Goal: Task Accomplishment & Management: Manage account settings

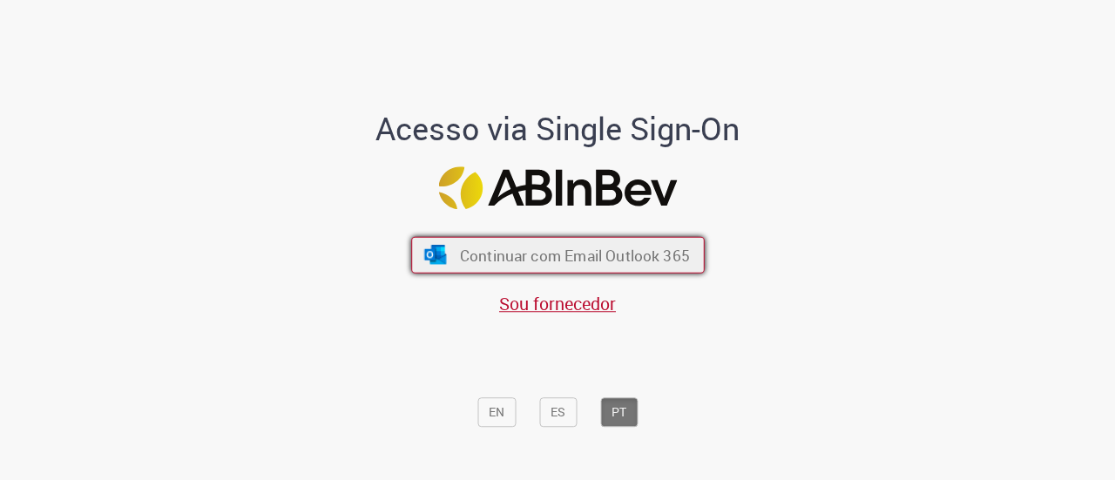
click at [556, 250] on span "Continuar com Email Outlook 365" at bounding box center [574, 255] width 230 height 20
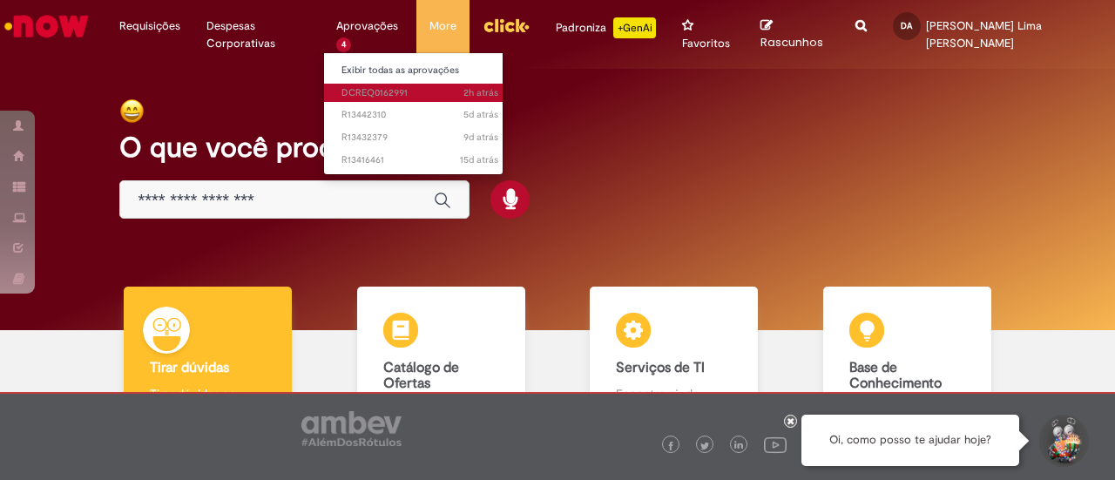
click at [387, 88] on span "2h atrás 2 horas atrás DCREQ0162991" at bounding box center [419, 93] width 157 height 14
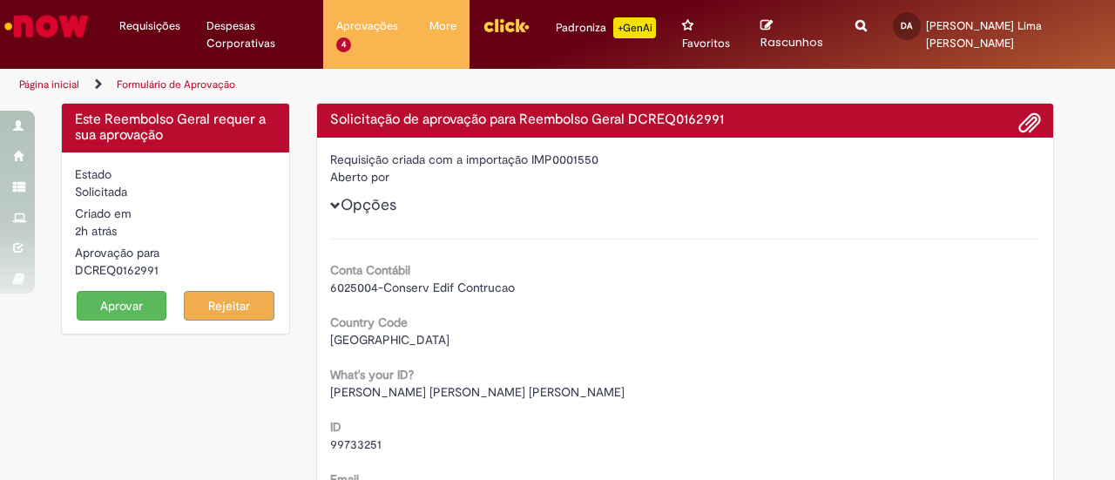
click at [128, 295] on button "Aprovar" at bounding box center [122, 306] width 91 height 30
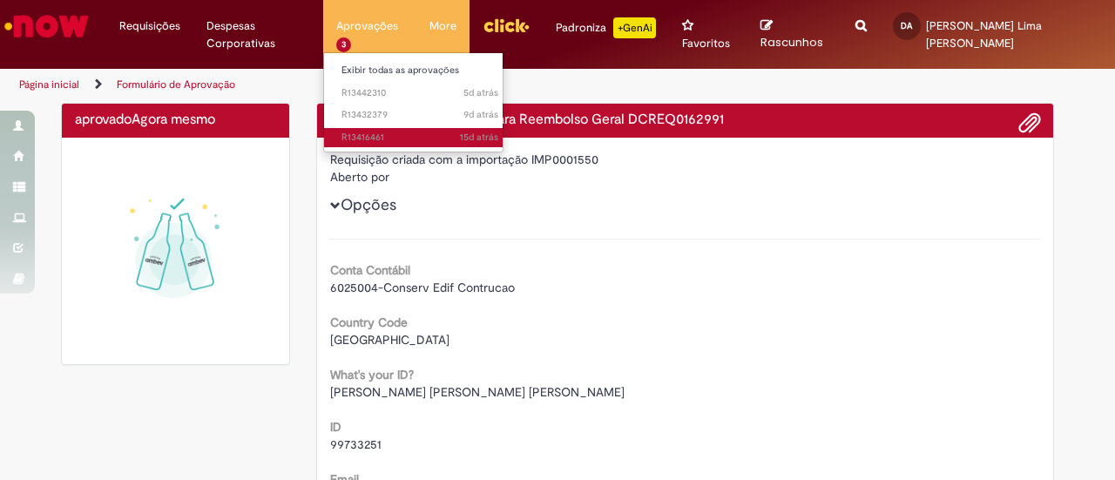
click at [379, 133] on span "15d atrás 15 [PERSON_NAME] atrás R13416461" at bounding box center [419, 138] width 157 height 14
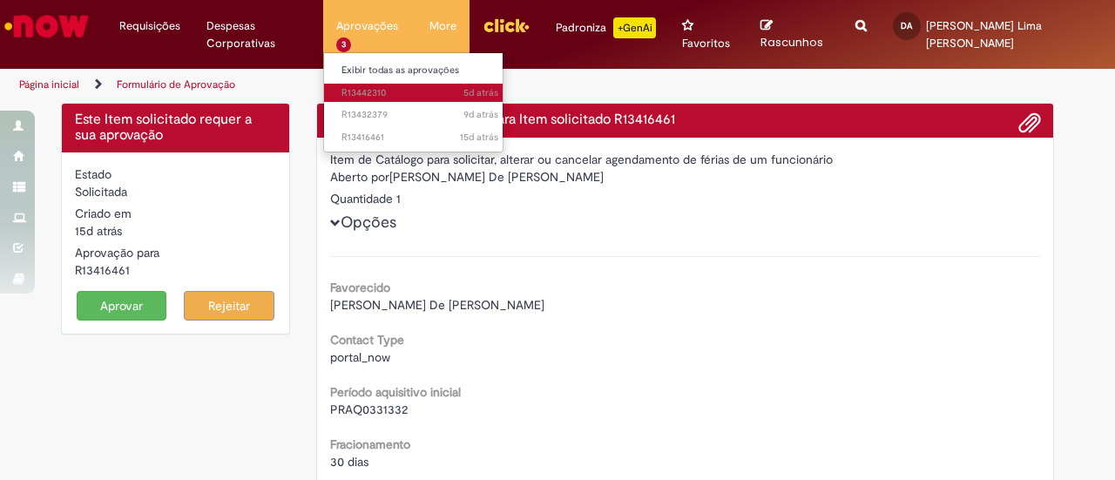
click at [366, 92] on span "5d atrás 5 [PERSON_NAME] atrás R13442310" at bounding box center [419, 93] width 157 height 14
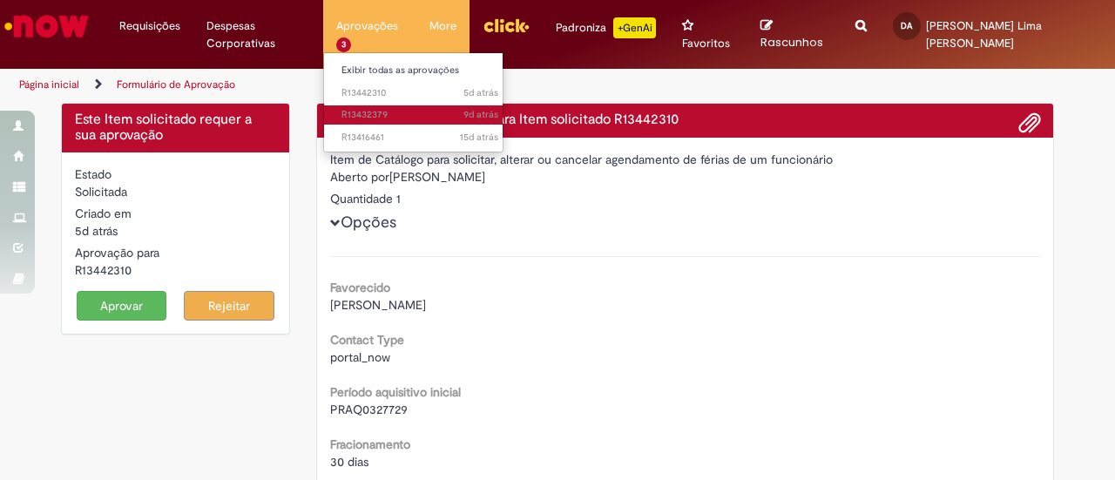
click at [367, 114] on span "9d atrás 9 [PERSON_NAME] atrás R13432379" at bounding box center [419, 115] width 157 height 14
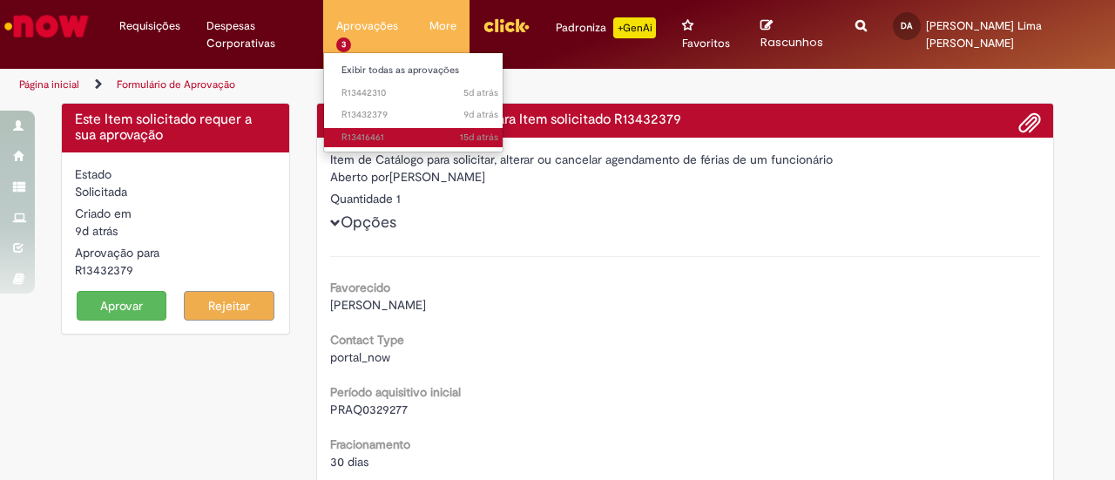
click at [371, 138] on span "15d atrás 15 [PERSON_NAME] atrás R13416461" at bounding box center [419, 138] width 157 height 14
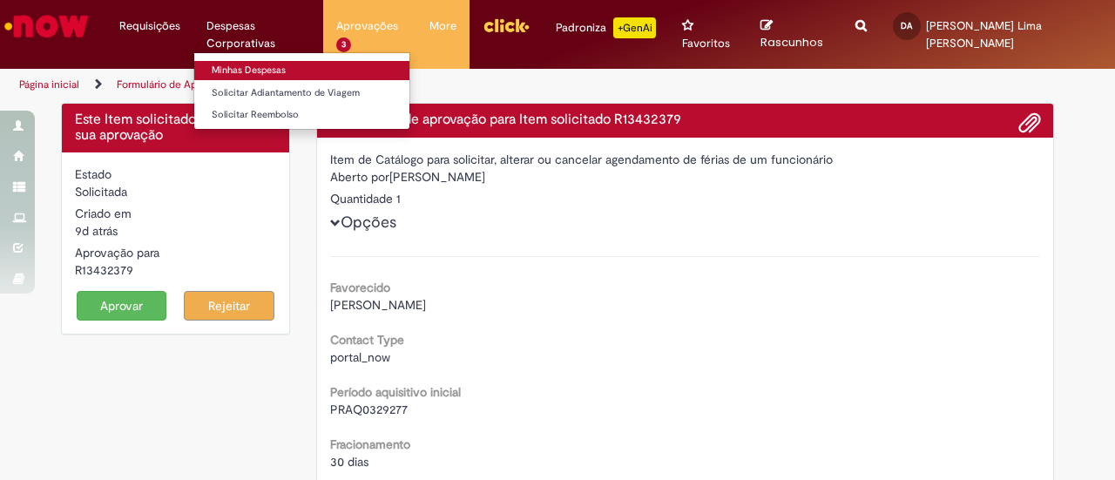
click at [296, 67] on link "Minhas Despesas" at bounding box center [301, 70] width 215 height 19
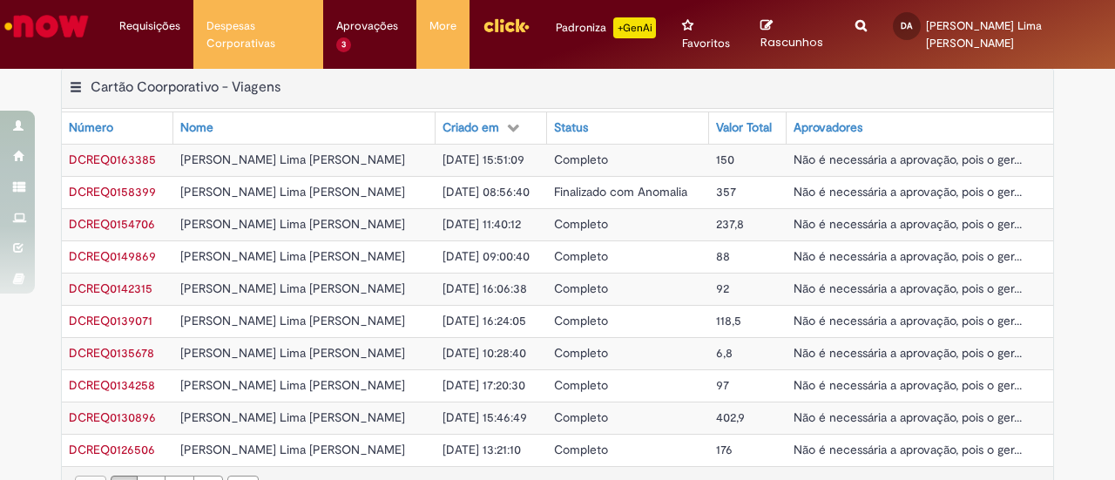
scroll to position [726, 0]
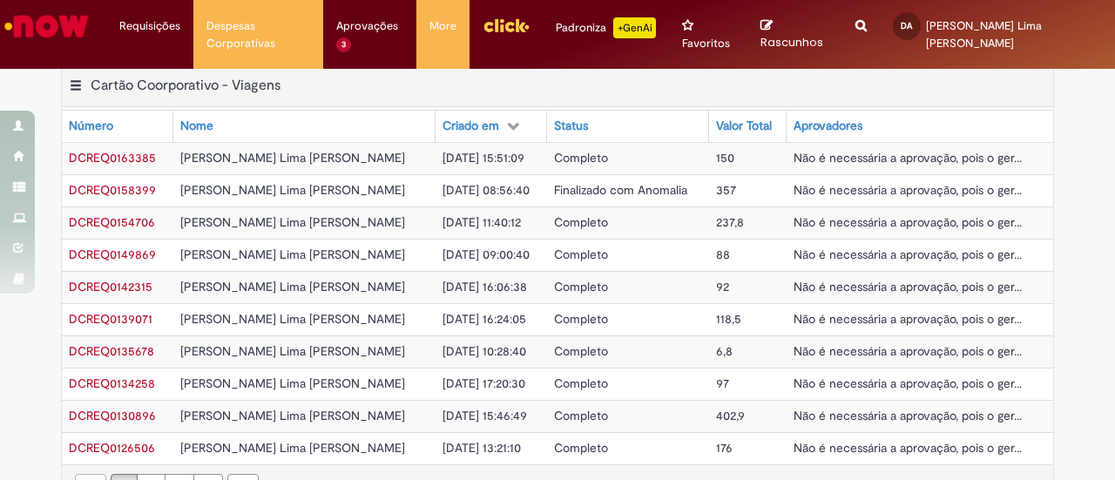
click at [893, 182] on span "Não é necessária a aprovação, pois o ger..." at bounding box center [907, 190] width 228 height 16
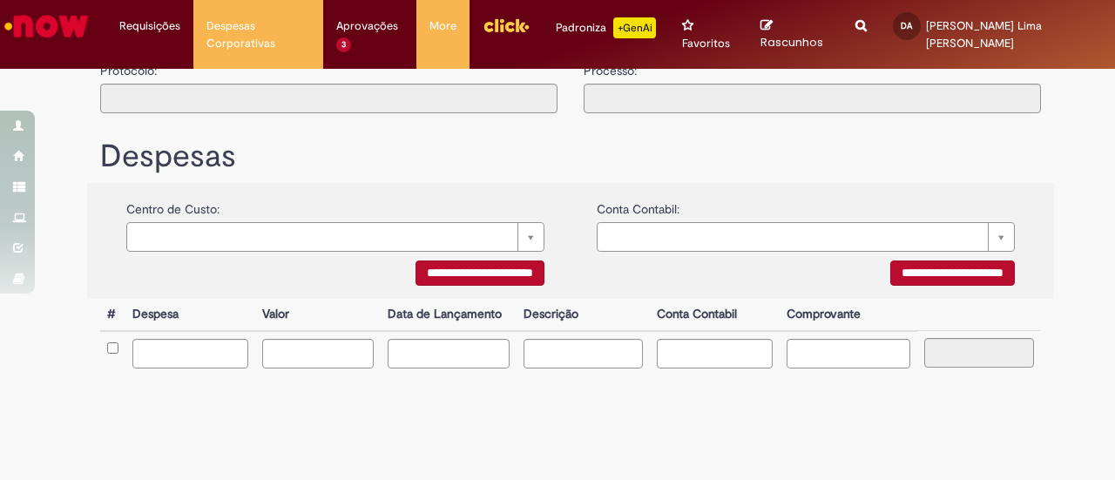
type input "**********"
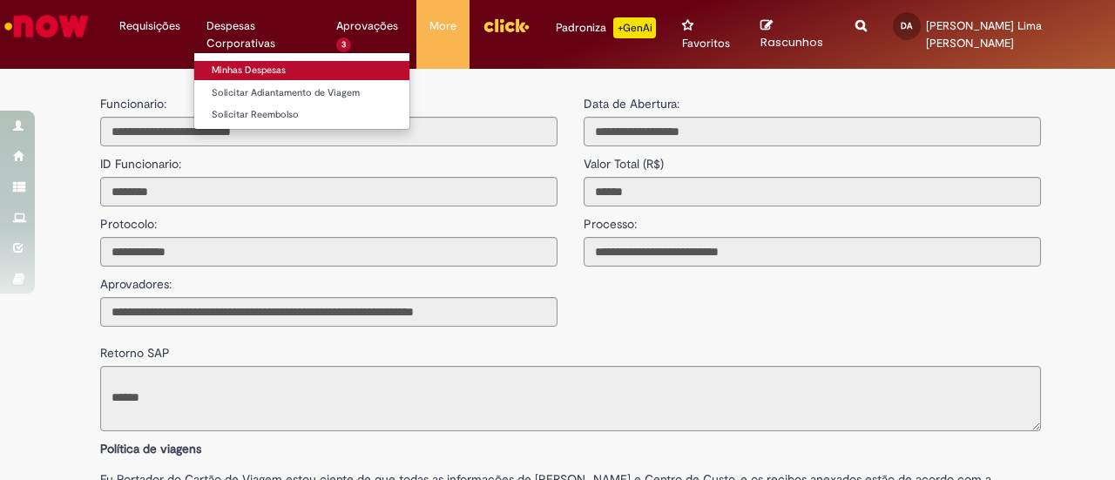
click at [269, 72] on link "Minhas Despesas" at bounding box center [301, 70] width 215 height 19
